Goal: Communication & Community: Connect with others

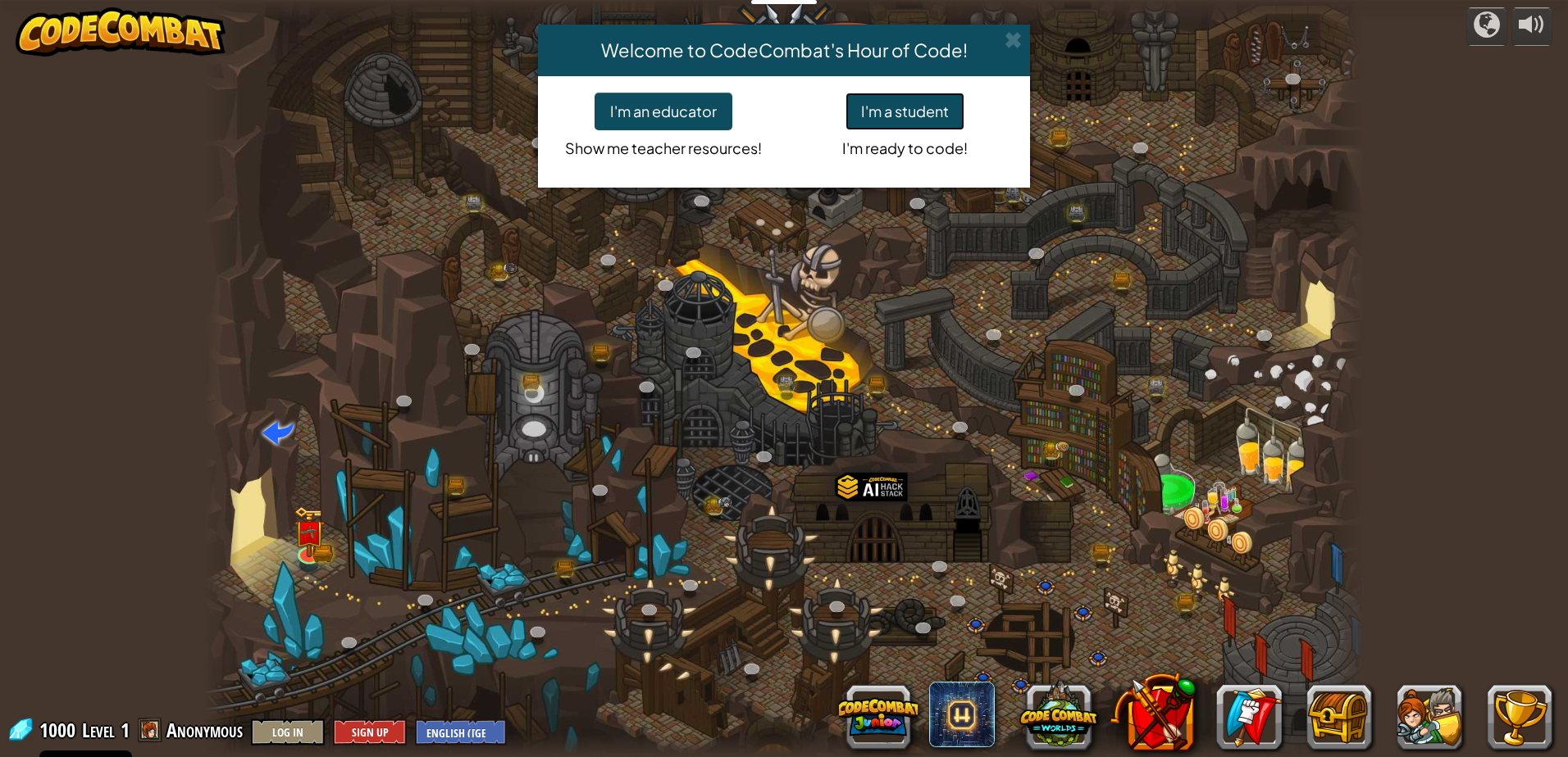
click at [940, 112] on button "I'm a student" at bounding box center [905, 111] width 119 height 38
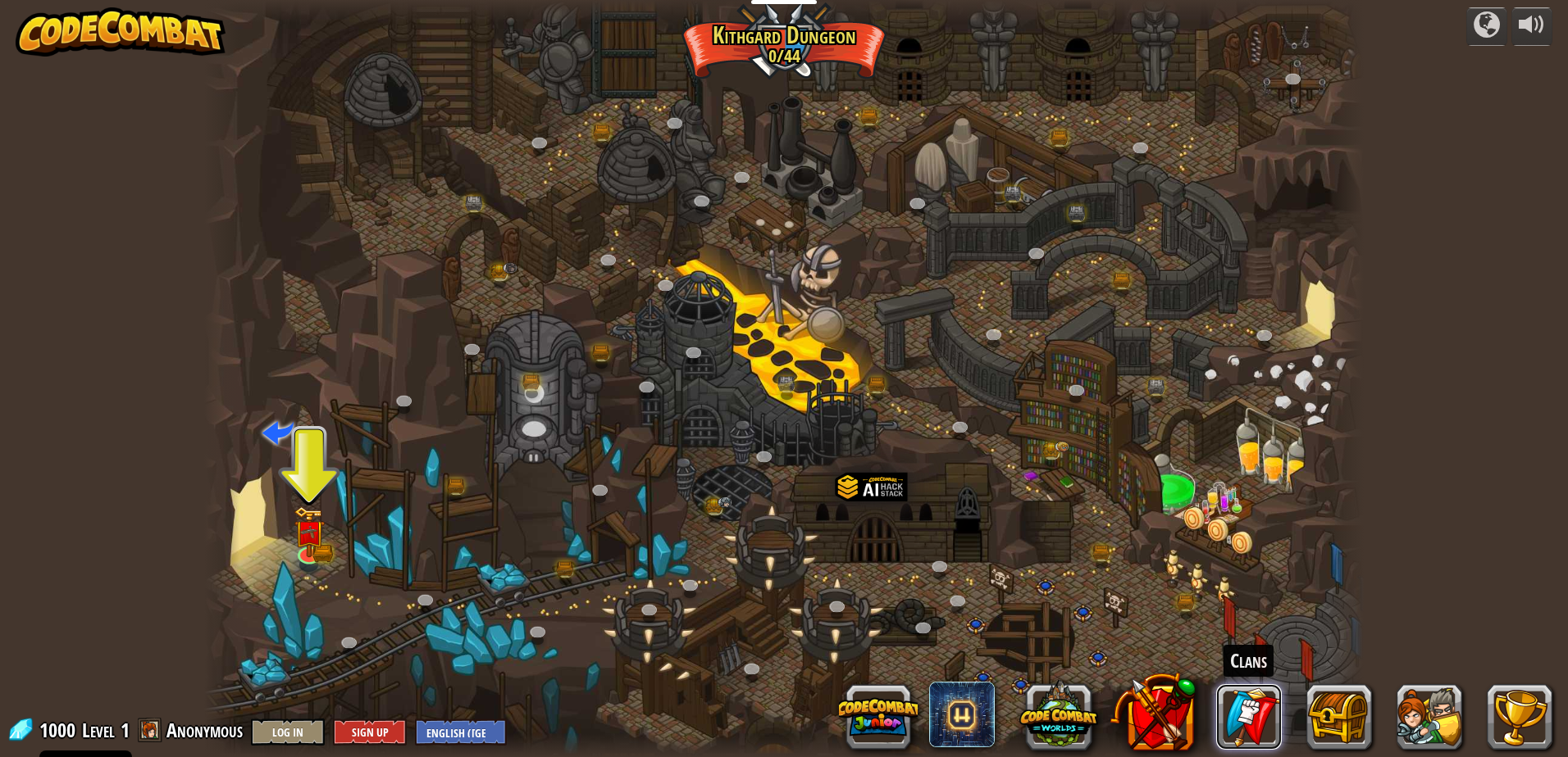
click at [1231, 718] on link at bounding box center [1249, 717] width 66 height 66
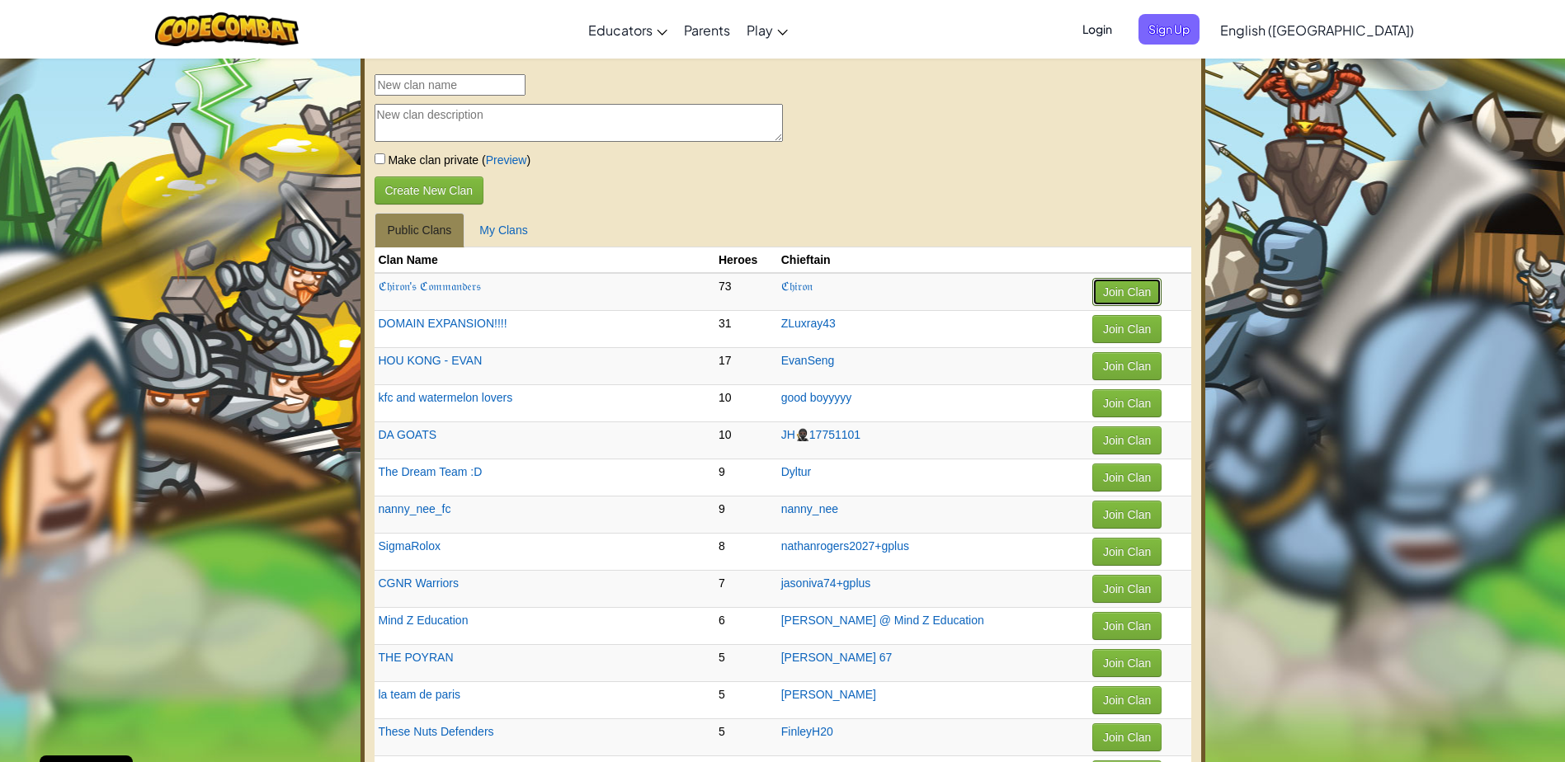
click at [1105, 295] on button "Join Clan" at bounding box center [1127, 292] width 69 height 28
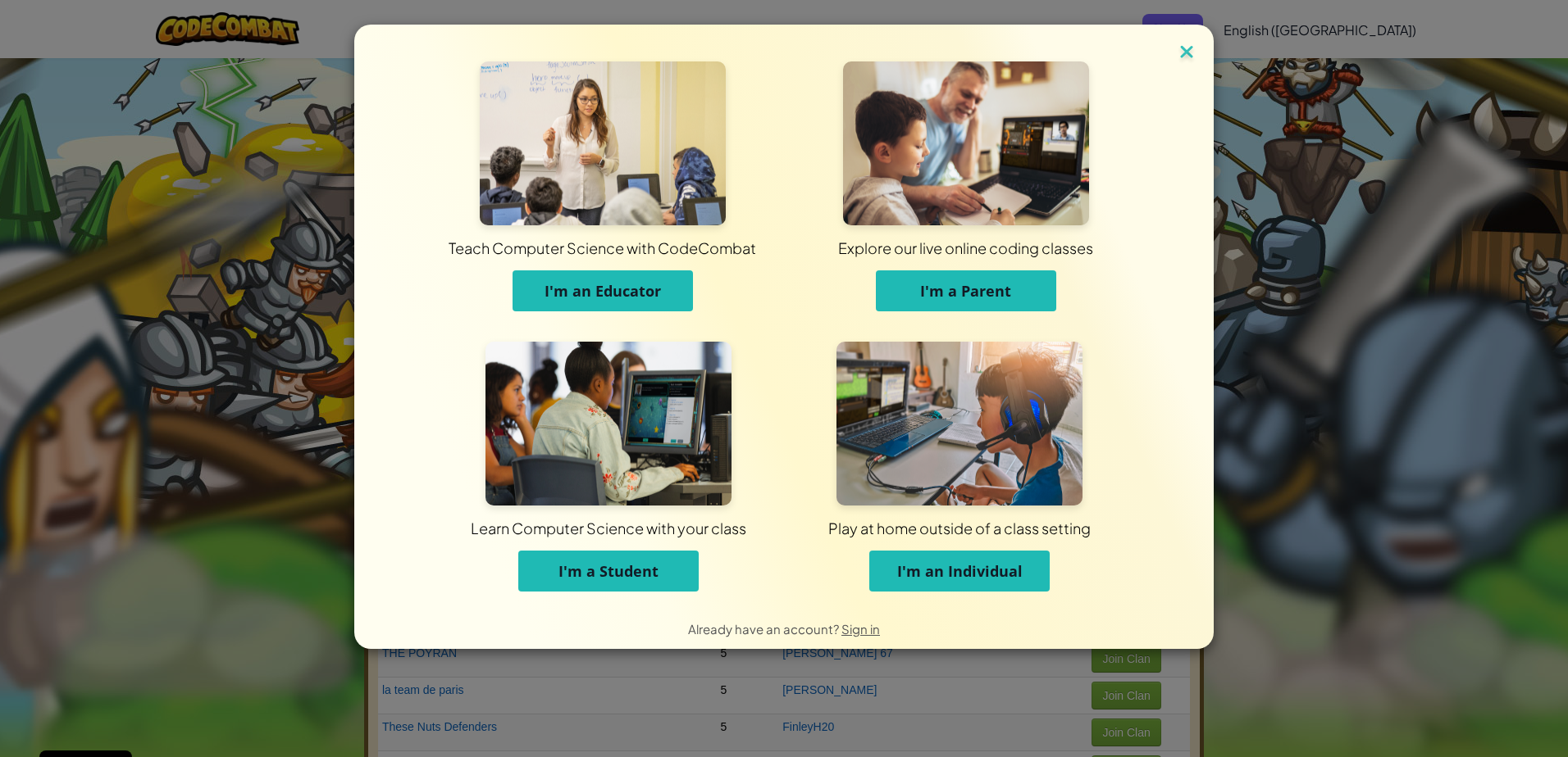
click at [1182, 50] on img at bounding box center [1185, 53] width 21 height 25
